Goal: Task Accomplishment & Management: Use online tool/utility

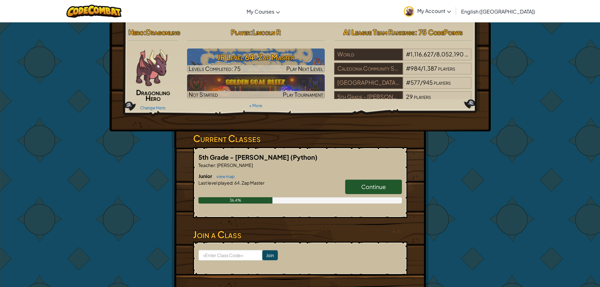
click at [357, 194] on link "Continue" at bounding box center [373, 187] width 57 height 14
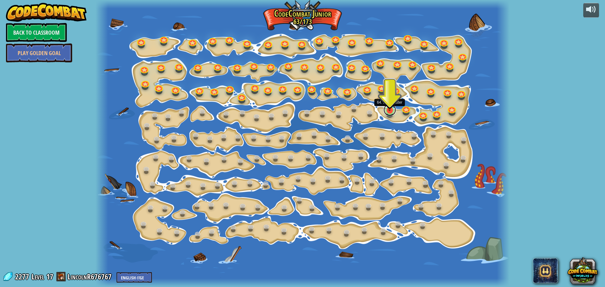
click at [387, 114] on link at bounding box center [389, 110] width 13 height 13
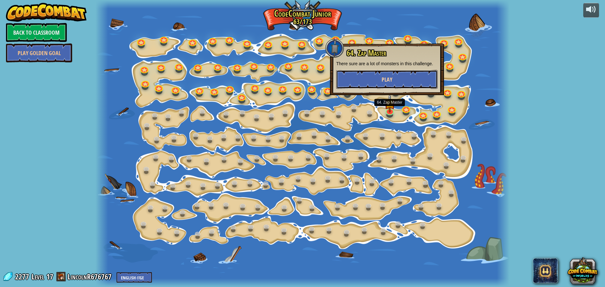
drag, startPoint x: 360, startPoint y: 74, endPoint x: 359, endPoint y: 78, distance: 3.7
click at [359, 78] on button "Play" at bounding box center [386, 79] width 101 height 19
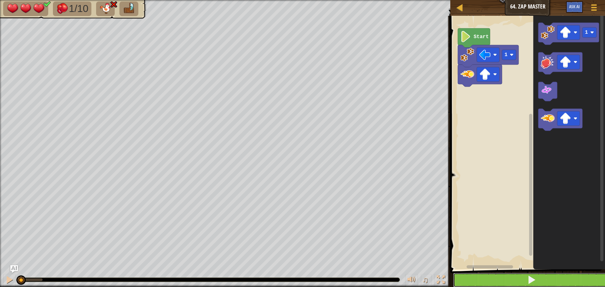
click at [467, 278] on button at bounding box center [531, 280] width 157 height 14
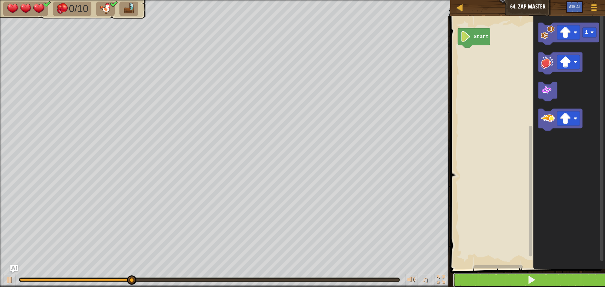
click at [501, 281] on button at bounding box center [531, 280] width 157 height 14
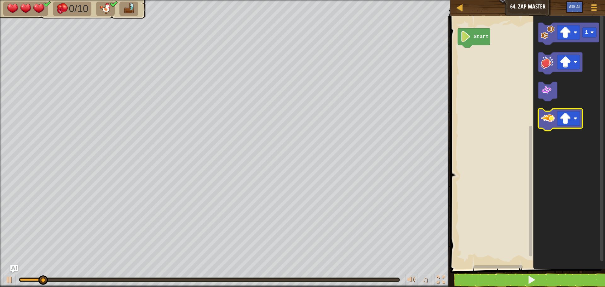
click at [554, 127] on icon "Blockly Workspace" at bounding box center [560, 120] width 44 height 22
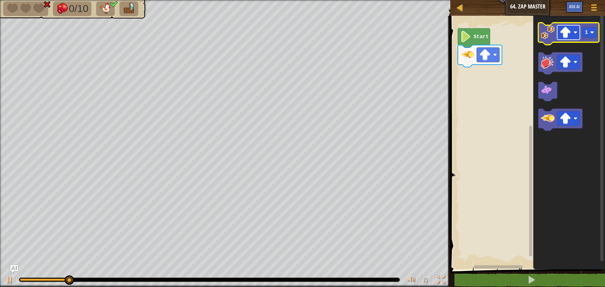
click at [566, 37] on image "Blockly Workspace" at bounding box center [565, 32] width 11 height 11
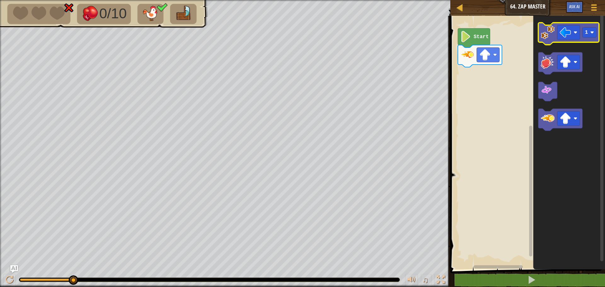
click at [549, 37] on image "Blockly Workspace" at bounding box center [548, 33] width 14 height 14
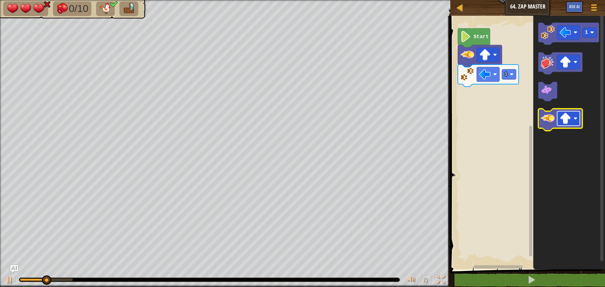
click at [565, 112] on rect "Blockly Workspace" at bounding box center [568, 118] width 23 height 14
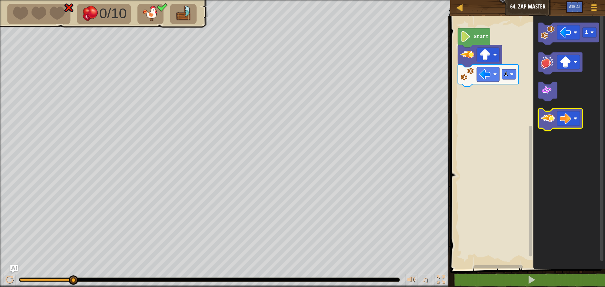
click at [544, 120] on image "Blockly Workspace" at bounding box center [548, 119] width 14 height 14
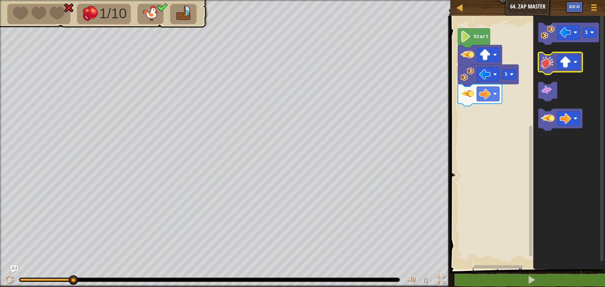
click at [546, 71] on icon "Blockly Workspace" at bounding box center [560, 63] width 44 height 22
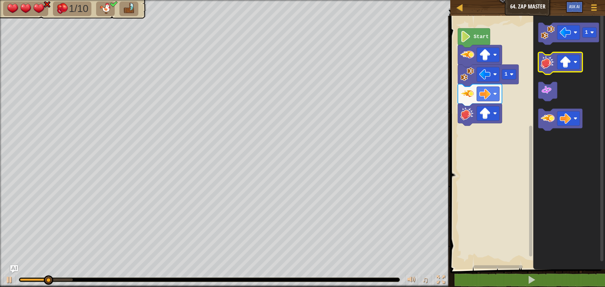
click at [546, 70] on icon "Blockly Workspace" at bounding box center [560, 63] width 44 height 22
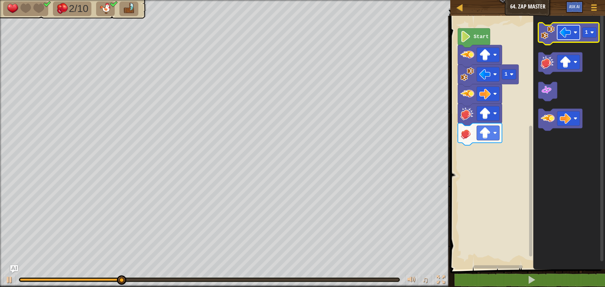
click at [573, 33] on rect "Blockly Workspace" at bounding box center [568, 32] width 23 height 14
click at [549, 35] on image "Blockly Workspace" at bounding box center [548, 33] width 14 height 14
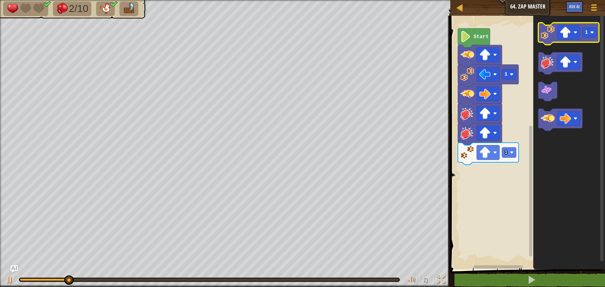
click at [549, 35] on image "Blockly Workspace" at bounding box center [548, 33] width 14 height 14
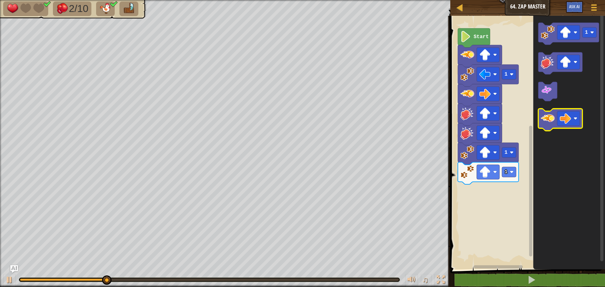
click at [551, 120] on image "Blockly Workspace" at bounding box center [548, 119] width 14 height 14
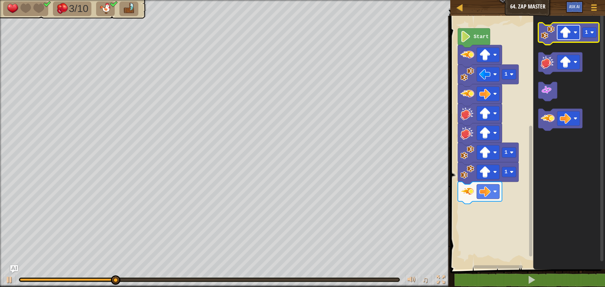
click at [573, 31] on rect "Blockly Workspace" at bounding box center [568, 32] width 23 height 14
click at [551, 34] on image "Blockly Workspace" at bounding box center [548, 33] width 14 height 14
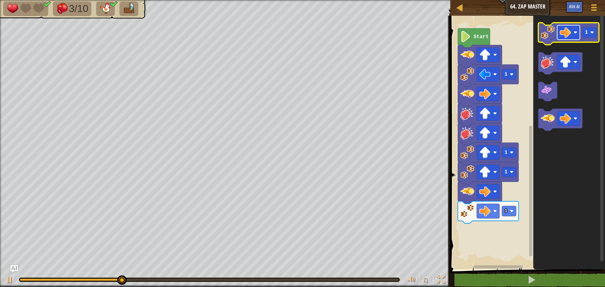
click at [569, 36] on image "Blockly Workspace" at bounding box center [565, 32] width 11 height 11
click at [550, 32] on image "Blockly Workspace" at bounding box center [548, 33] width 14 height 14
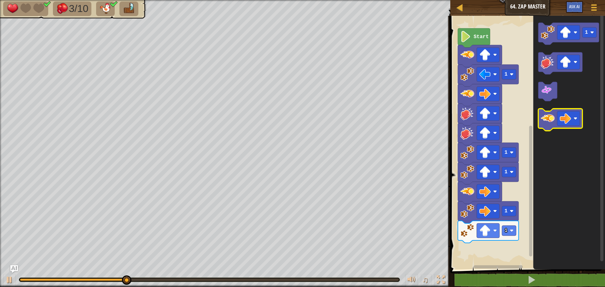
click at [545, 118] on image "Blockly Workspace" at bounding box center [548, 119] width 14 height 14
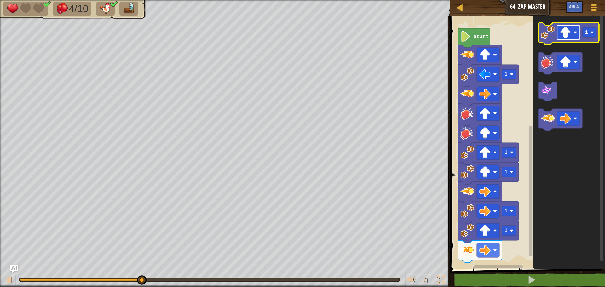
click at [568, 33] on image "Blockly Workspace" at bounding box center [565, 32] width 11 height 11
click at [555, 37] on icon "Blockly Workspace" at bounding box center [568, 34] width 61 height 22
click at [567, 35] on image "Blockly Workspace" at bounding box center [565, 32] width 11 height 11
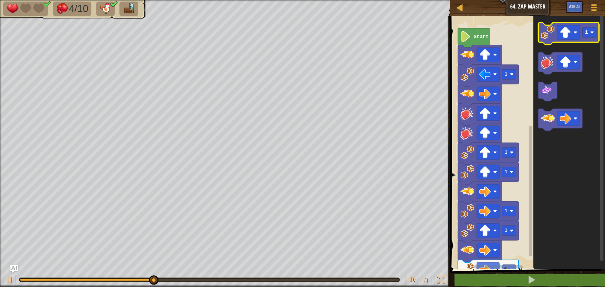
click at [553, 39] on image "Blockly Workspace" at bounding box center [548, 33] width 14 height 14
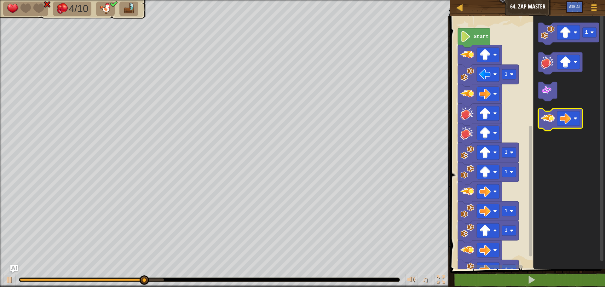
click at [548, 123] on image "Blockly Workspace" at bounding box center [548, 119] width 14 height 14
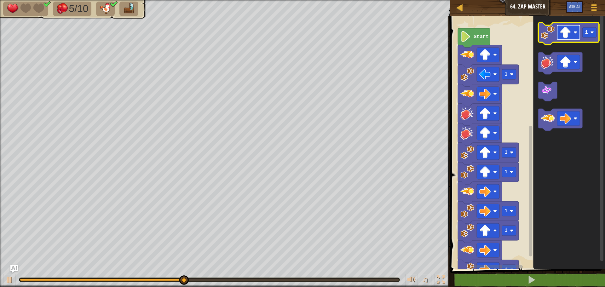
click at [568, 32] on image "Blockly Workspace" at bounding box center [565, 32] width 11 height 11
click at [549, 37] on image "Blockly Workspace" at bounding box center [548, 33] width 14 height 14
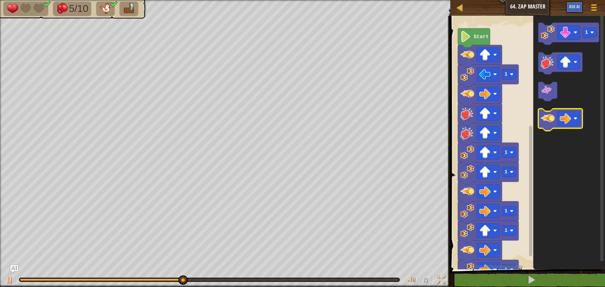
click at [546, 119] on image "Blockly Workspace" at bounding box center [548, 119] width 14 height 14
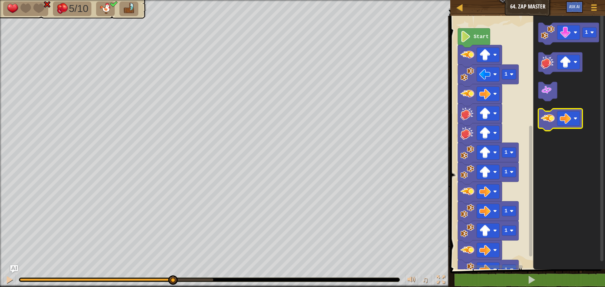
click at [546, 119] on image "Blockly Workspace" at bounding box center [548, 119] width 14 height 14
click at [542, 122] on image "Blockly Workspace" at bounding box center [548, 119] width 14 height 14
click at [540, 122] on icon "Blockly Workspace" at bounding box center [560, 120] width 44 height 22
click at [538, 121] on icon "Blockly Workspace" at bounding box center [560, 120] width 44 height 22
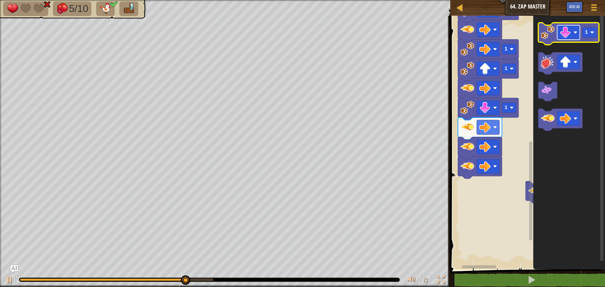
click at [569, 34] on image "Blockly Workspace" at bounding box center [565, 32] width 11 height 11
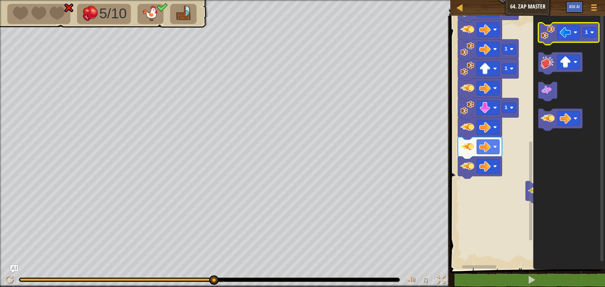
click at [550, 40] on icon "Blockly Workspace" at bounding box center [568, 34] width 61 height 22
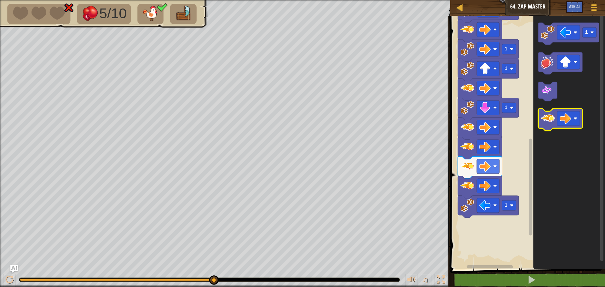
click at [550, 116] on image "Blockly Workspace" at bounding box center [548, 119] width 14 height 14
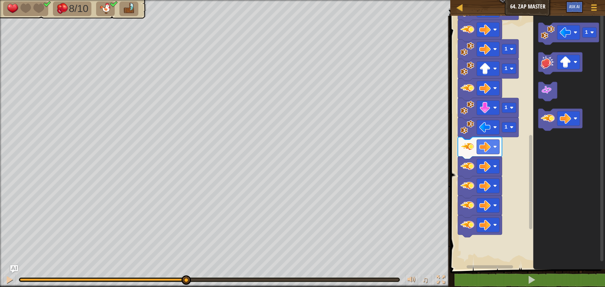
drag, startPoint x: 139, startPoint y: 281, endPoint x: 186, endPoint y: 273, distance: 47.7
click at [186, 273] on div "♫" at bounding box center [225, 278] width 450 height 19
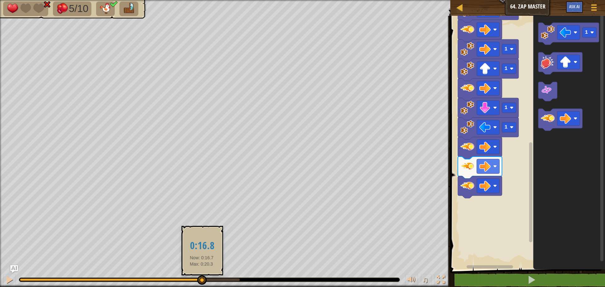
drag, startPoint x: 124, startPoint y: 280, endPoint x: 209, endPoint y: 279, distance: 84.1
click at [207, 279] on div at bounding box center [201, 279] width 9 height 9
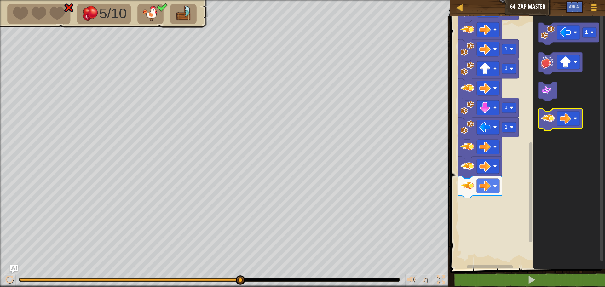
click at [542, 115] on image "Blockly Workspace" at bounding box center [548, 119] width 14 height 14
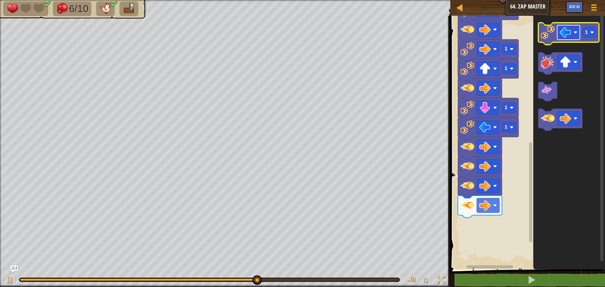
click at [571, 29] on rect "Blockly Workspace" at bounding box center [568, 32] width 23 height 14
click at [549, 39] on image "Blockly Workspace" at bounding box center [548, 33] width 14 height 14
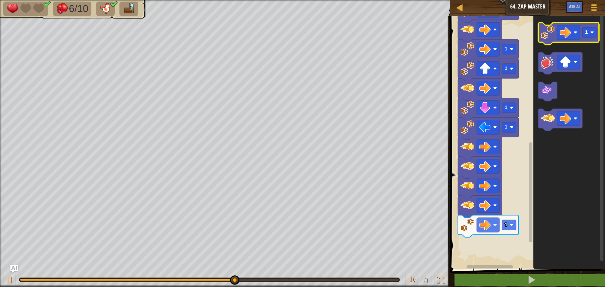
click at [549, 39] on image "Blockly Workspace" at bounding box center [548, 33] width 14 height 14
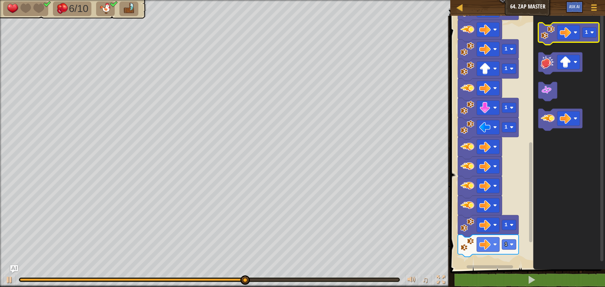
click at [549, 39] on image "Blockly Workspace" at bounding box center [548, 33] width 14 height 14
click at [549, 39] on g "1" at bounding box center [568, 34] width 61 height 22
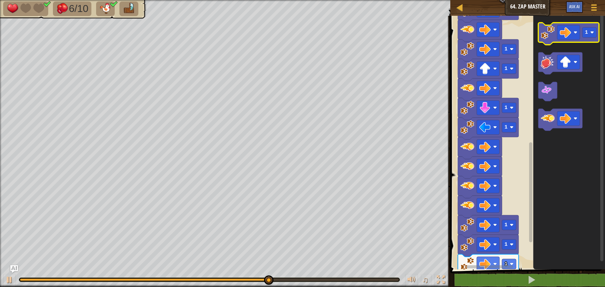
click at [549, 39] on icon "Blockly Workspace" at bounding box center [568, 34] width 61 height 22
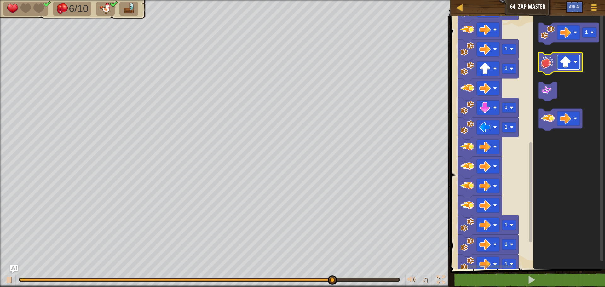
click at [563, 60] on image "Blockly Workspace" at bounding box center [565, 61] width 11 height 11
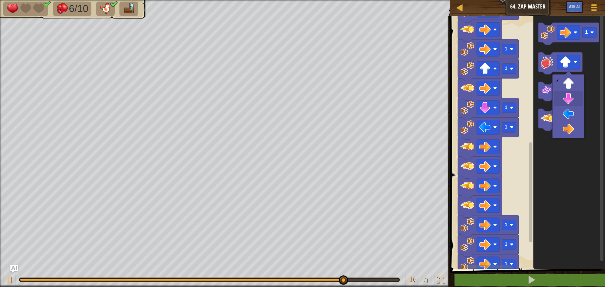
drag, startPoint x: 563, startPoint y: 96, endPoint x: 543, endPoint y: 58, distance: 42.6
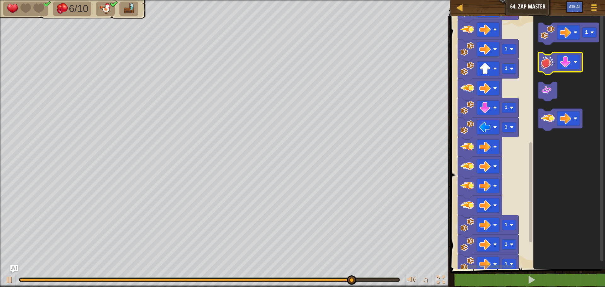
click at [552, 66] on image "Blockly Workspace" at bounding box center [548, 62] width 14 height 14
click at [568, 67] on image "Blockly Workspace" at bounding box center [565, 61] width 11 height 11
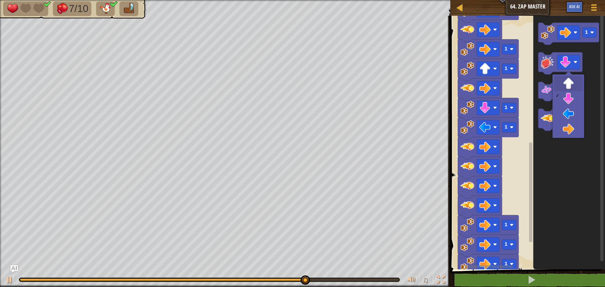
drag, startPoint x: 568, startPoint y: 83, endPoint x: 553, endPoint y: 67, distance: 22.7
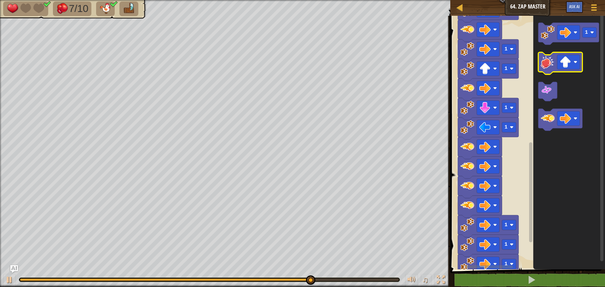
click at [548, 65] on image "Blockly Workspace" at bounding box center [548, 62] width 14 height 14
click at [565, 121] on image "Blockly Workspace" at bounding box center [565, 118] width 11 height 11
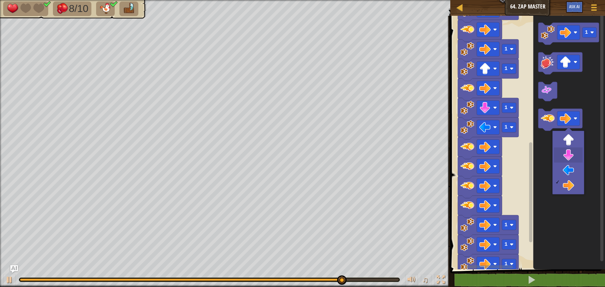
drag, startPoint x: 570, startPoint y: 154, endPoint x: 569, endPoint y: 150, distance: 4.4
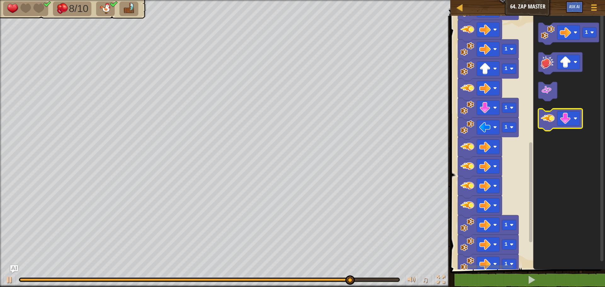
click at [551, 124] on image "Blockly Workspace" at bounding box center [548, 119] width 14 height 14
click at [565, 120] on image "Blockly Workspace" at bounding box center [565, 118] width 11 height 11
click at [548, 126] on icon "Blockly Workspace" at bounding box center [560, 120] width 44 height 22
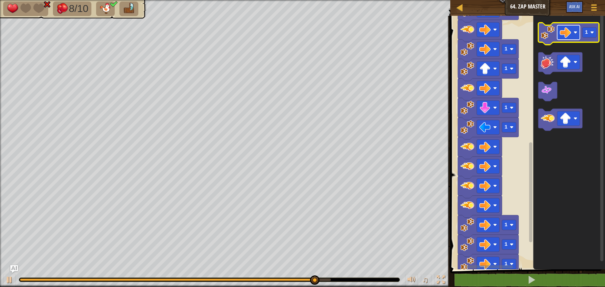
click at [563, 34] on image "Blockly Workspace" at bounding box center [565, 32] width 11 height 11
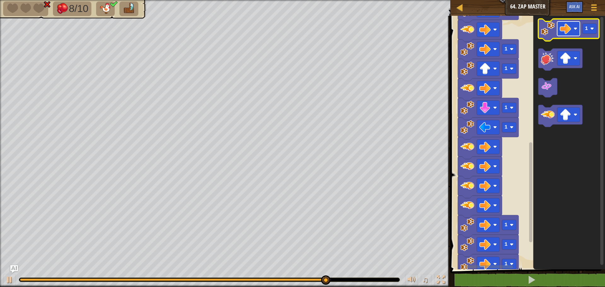
click at [564, 32] on image "Blockly Workspace" at bounding box center [565, 28] width 11 height 11
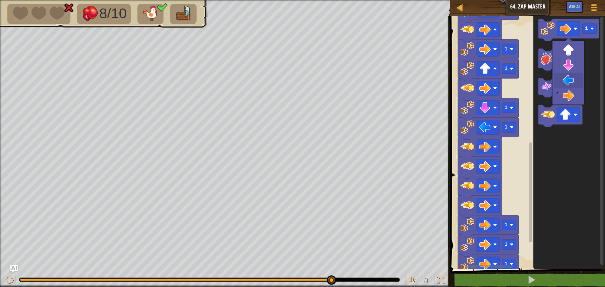
drag, startPoint x: 565, startPoint y: 79, endPoint x: 562, endPoint y: 62, distance: 17.6
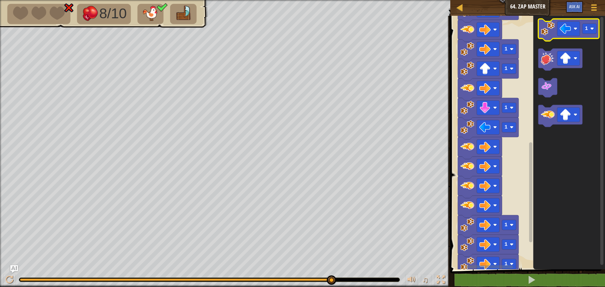
click at [551, 35] on image "Blockly Workspace" at bounding box center [548, 29] width 14 height 14
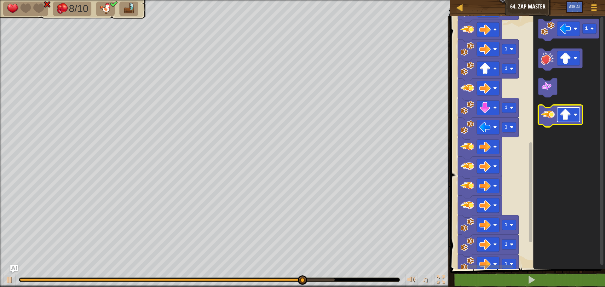
click at [563, 117] on image "Blockly Workspace" at bounding box center [565, 114] width 11 height 11
click at [549, 118] on image "Blockly Workspace" at bounding box center [548, 115] width 14 height 14
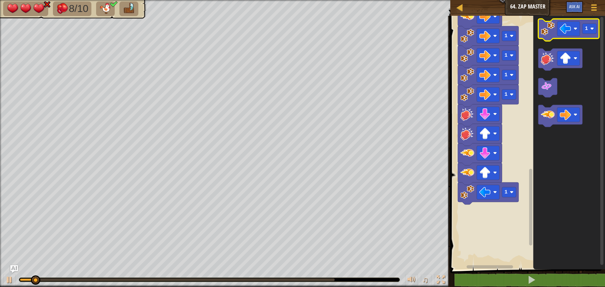
click at [551, 34] on image "Blockly Workspace" at bounding box center [548, 29] width 14 height 14
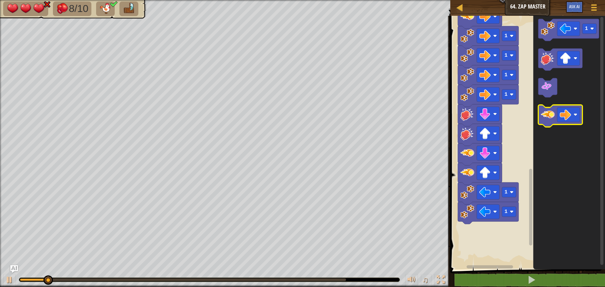
click at [547, 119] on image "Blockly Workspace" at bounding box center [548, 115] width 14 height 14
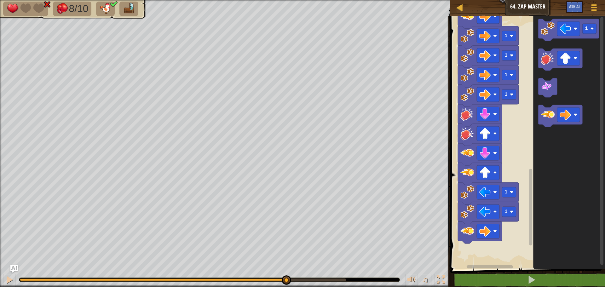
drag, startPoint x: 76, startPoint y: 280, endPoint x: 286, endPoint y: 269, distance: 210.8
click at [286, 269] on div "♫" at bounding box center [225, 278] width 450 height 19
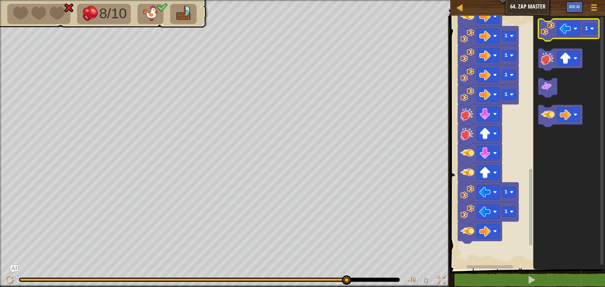
click at [544, 35] on image "Blockly Workspace" at bounding box center [548, 29] width 14 height 14
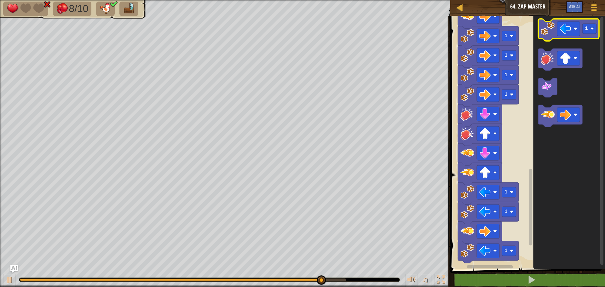
click at [544, 35] on image "Blockly Workspace" at bounding box center [548, 29] width 14 height 14
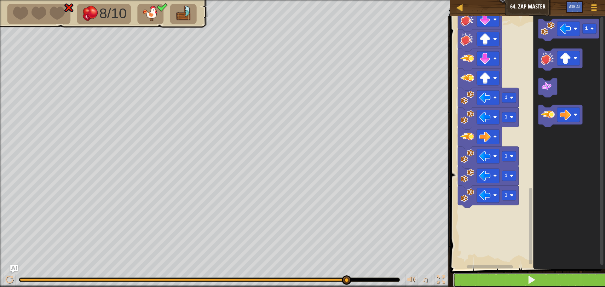
click at [500, 279] on button at bounding box center [531, 280] width 157 height 14
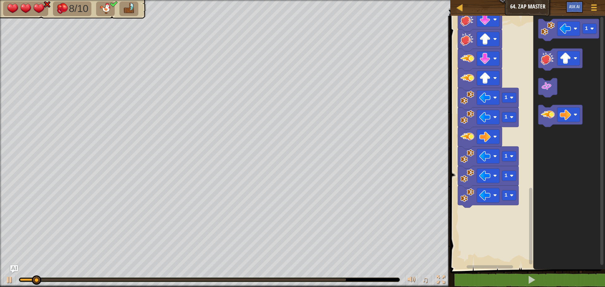
drag, startPoint x: 26, startPoint y: 283, endPoint x: 114, endPoint y: 279, distance: 88.0
click at [129, 282] on div "♫" at bounding box center [225, 278] width 450 height 19
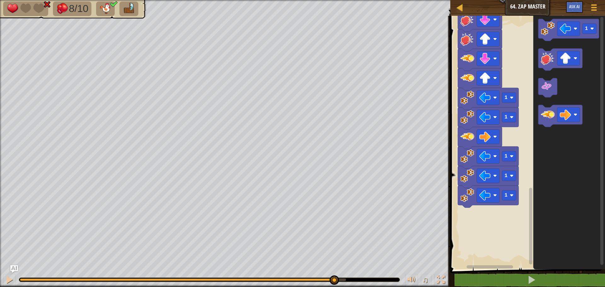
drag, startPoint x: 48, startPoint y: 281, endPoint x: 333, endPoint y: 272, distance: 285.2
click at [333, 272] on div "♫" at bounding box center [225, 278] width 450 height 19
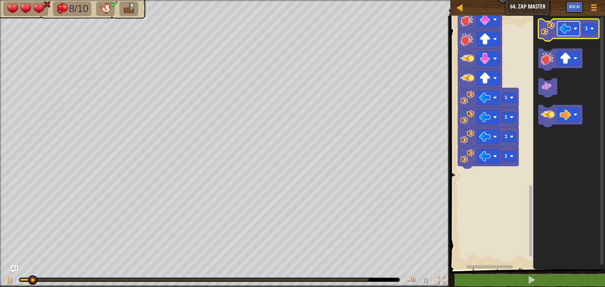
click at [563, 30] on image "Blockly Workspace" at bounding box center [565, 28] width 11 height 11
click at [547, 35] on image "Blockly Workspace" at bounding box center [548, 29] width 14 height 14
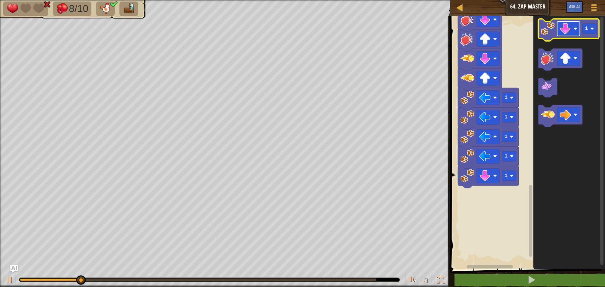
click at [566, 34] on image "Blockly Workspace" at bounding box center [565, 28] width 11 height 11
click at [547, 35] on image "Blockly Workspace" at bounding box center [548, 29] width 14 height 14
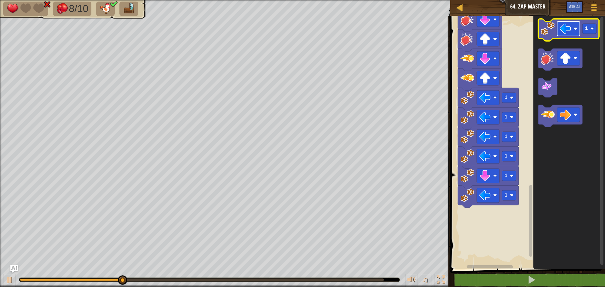
click at [568, 32] on image "Blockly Workspace" at bounding box center [565, 28] width 11 height 11
click at [548, 35] on image "Blockly Workspace" at bounding box center [548, 29] width 14 height 14
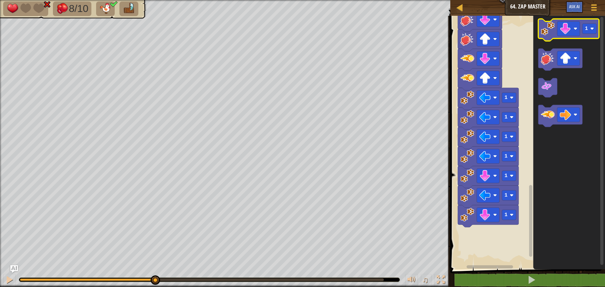
click at [548, 35] on image "Blockly Workspace" at bounding box center [548, 29] width 14 height 14
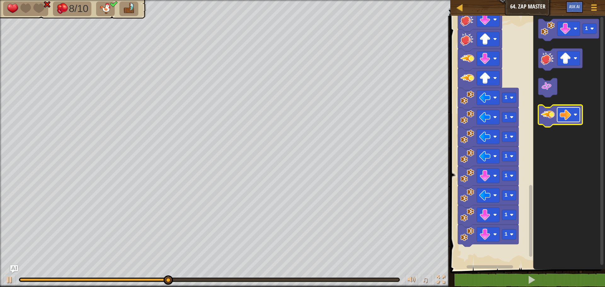
click at [571, 118] on image "Blockly Workspace" at bounding box center [565, 114] width 11 height 11
click at [554, 121] on image "Blockly Workspace" at bounding box center [548, 115] width 14 height 14
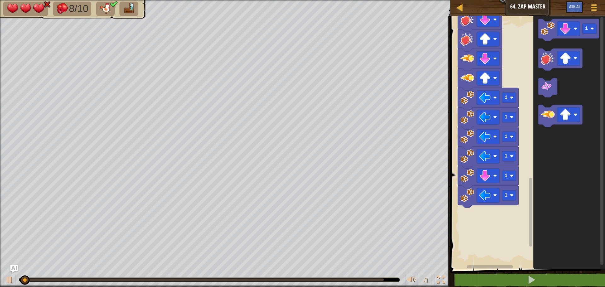
click at [598, 182] on div "Start 1 1 1 1 1 1 1 1 1 1 1 1 1 1 1 1 1 1 1 1" at bounding box center [526, 141] width 157 height 257
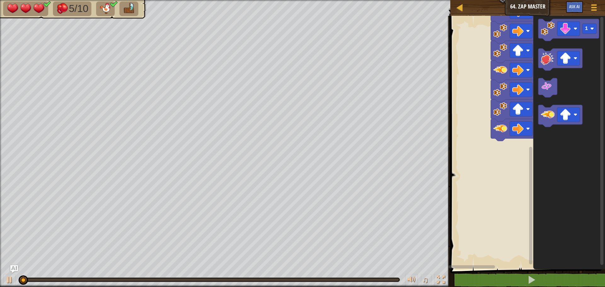
click at [583, 49] on div "Start 1 1 1 1 1 1 1 1" at bounding box center [526, 141] width 157 height 257
